Goal: Check status: Check status

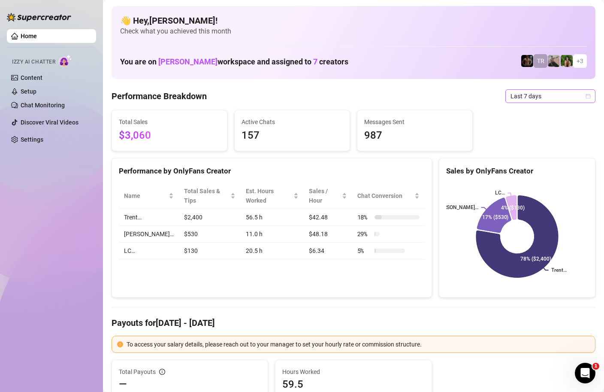
click at [592, 98] on div "Last 7 days" at bounding box center [551, 96] width 90 height 14
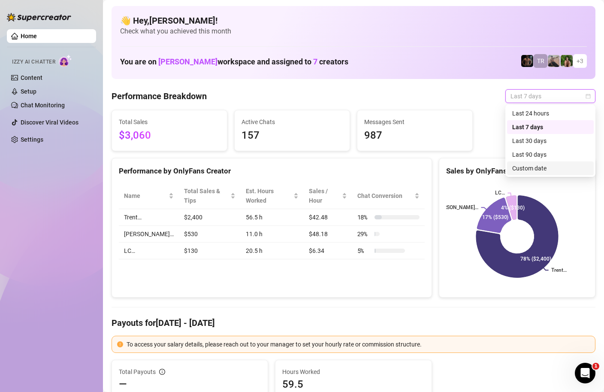
click at [549, 166] on div "Custom date" at bounding box center [551, 168] width 76 height 9
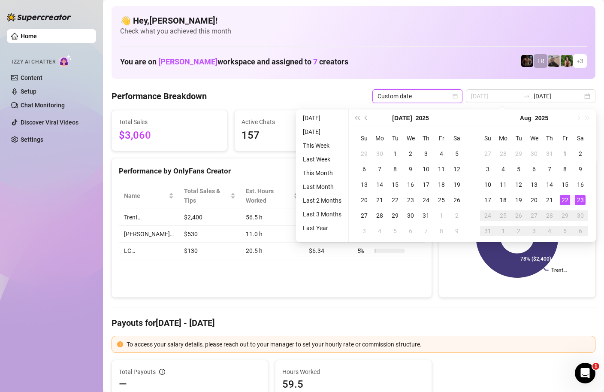
type input "2025-08-23"
click at [580, 200] on div "23" at bounding box center [581, 200] width 10 height 10
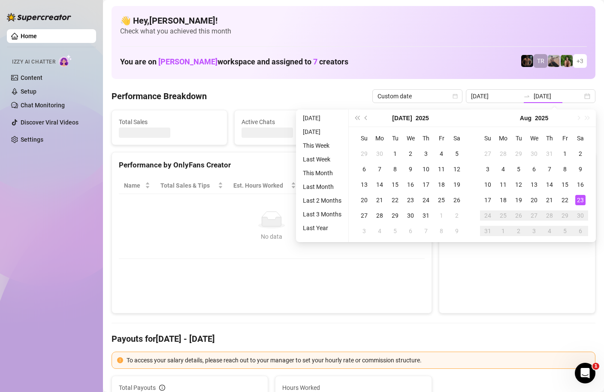
type input "2025-08-23"
